Goal: Task Accomplishment & Management: Manage account settings

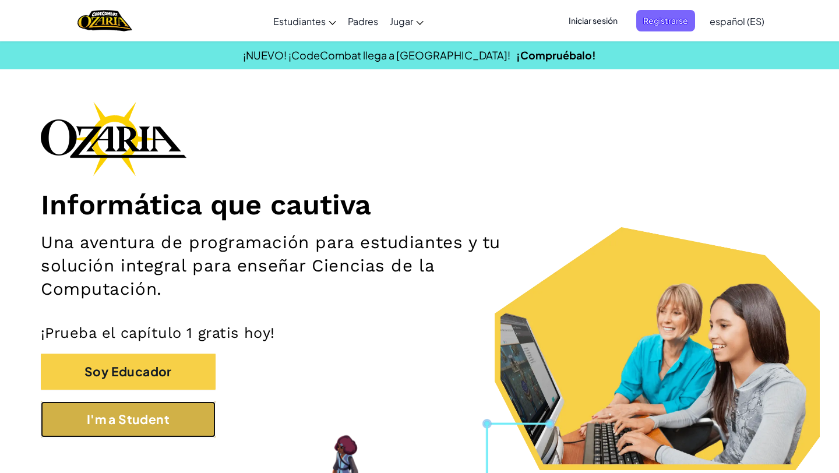
click at [164, 420] on button "I'm a Student" at bounding box center [128, 420] width 175 height 36
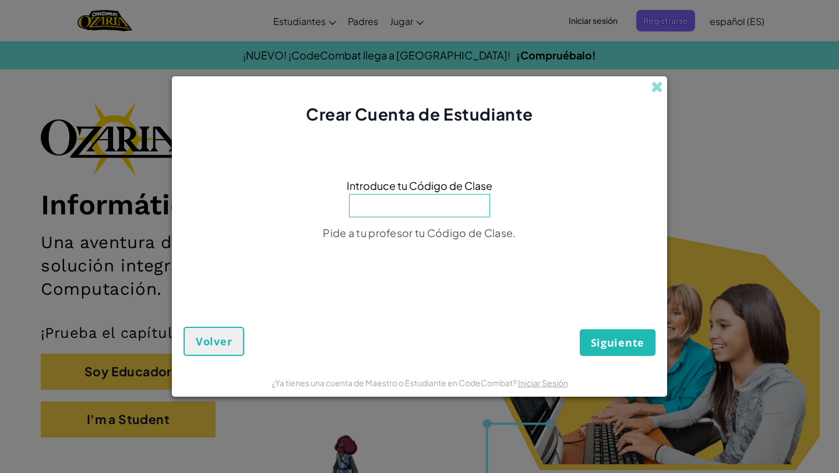
click at [659, 94] on div "Crear Cuenta de Estudiante" at bounding box center [419, 101] width 495 height 50
click at [656, 82] on span at bounding box center [657, 87] width 12 height 12
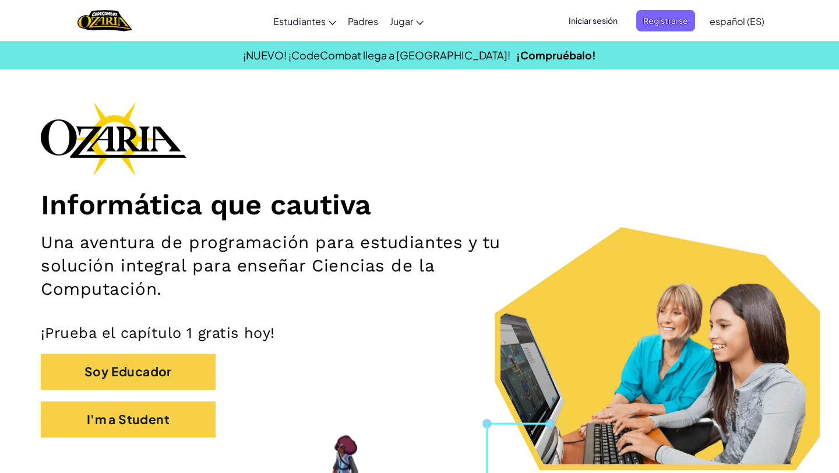
click at [592, 17] on span "Iniciar sesión" at bounding box center [593, 21] width 63 height 22
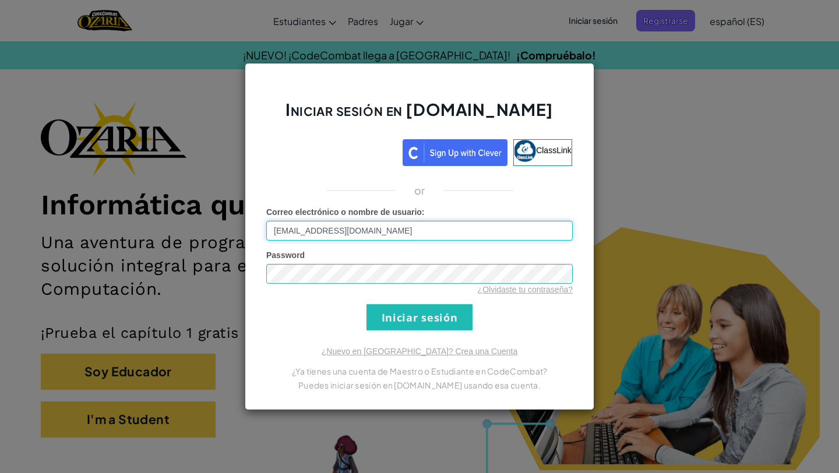
drag, startPoint x: 385, startPoint y: 234, endPoint x: 237, endPoint y: 238, distance: 148.1
click at [237, 238] on div "Iniciar sesión en [DOMAIN_NAME] ClassLink or Error desconocido. Correo electrón…" at bounding box center [419, 236] width 839 height 473
click at [318, 230] on input "[EMAIL_ADDRESS][DOMAIN_NAME]" at bounding box center [419, 231] width 307 height 20
click at [284, 233] on input "[EMAIL_ADDRESS][DOMAIN_NAME]" at bounding box center [419, 231] width 307 height 20
click at [281, 233] on input "[EMAIL_ADDRESS][DOMAIN_NAME]" at bounding box center [419, 231] width 307 height 20
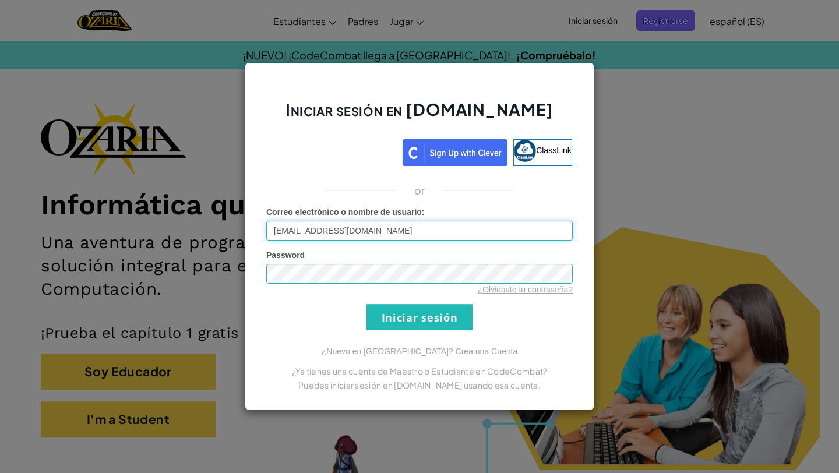
type input "[EMAIL_ADDRESS][DOMAIN_NAME]"
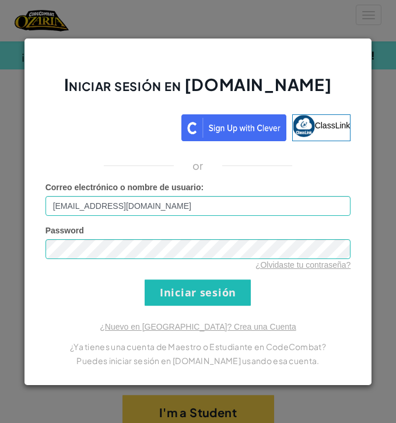
click at [254, 297] on form "Correo electrónico o nombre de usuario : [EMAIL_ADDRESS][DOMAIN_NAME] Password …" at bounding box center [197, 243] width 305 height 124
click at [226, 291] on input "Iniciar sesión" at bounding box center [198, 292] width 106 height 26
